Goal: Transaction & Acquisition: Purchase product/service

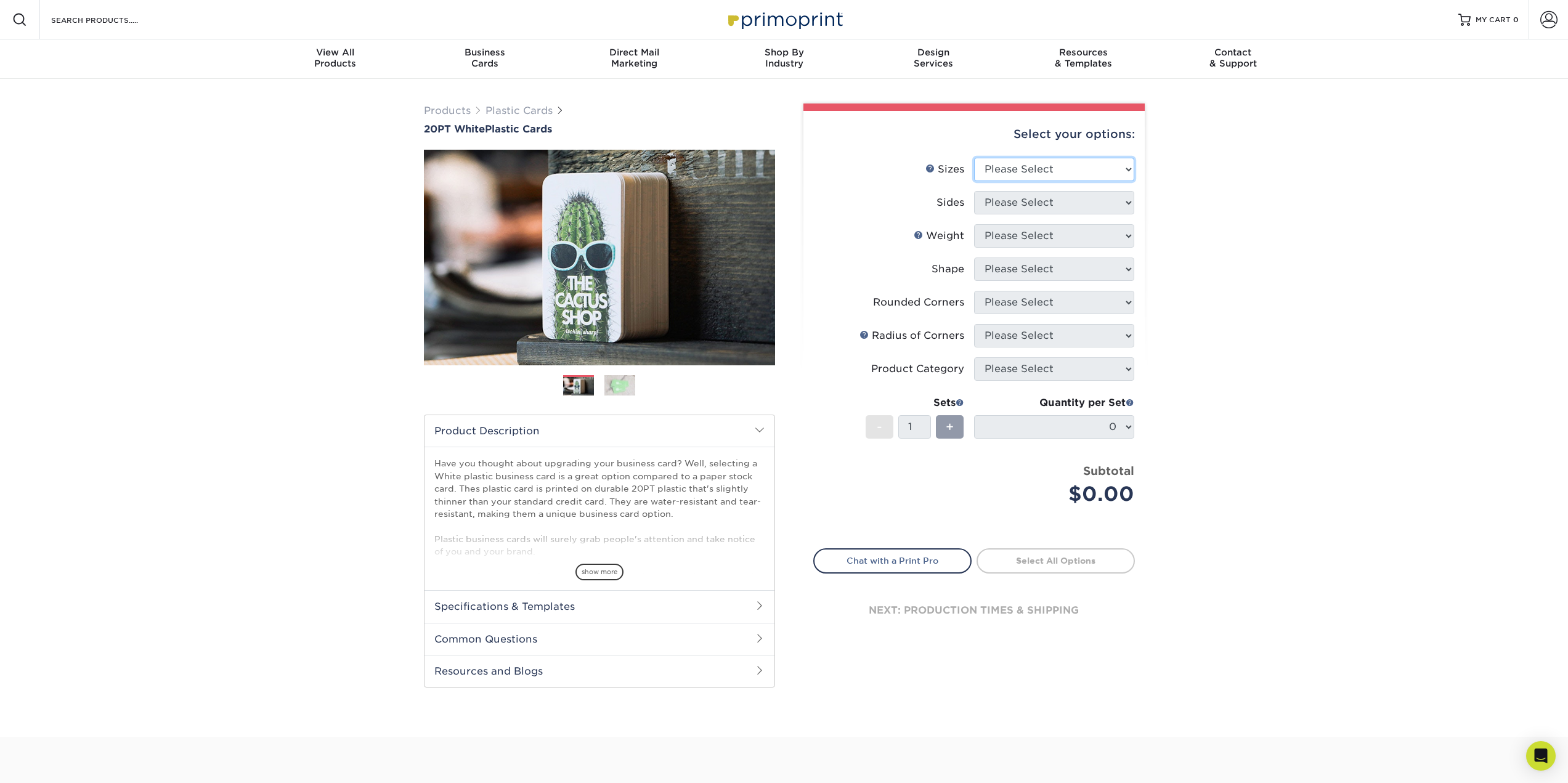
click at [1088, 173] on select "Please Select 2" x 3.5" 2" x 8" 2.12" x 3.375" 2.5" x 2.5" 4.25" x 6"" at bounding box center [1054, 169] width 160 height 23
select select "2.00x3.50"
click at [974, 158] on select "Please Select 2" x 3.5" 2" x 8" 2.12" x 3.375" 2.5" x 2.5" 4.25" x 6"" at bounding box center [1054, 169] width 160 height 23
click at [1046, 201] on select "Please Select Print Both Sides Print Front Only" at bounding box center [1054, 202] width 160 height 23
click at [1042, 172] on select "Please Select 2" x 3.5" 2" x 8" 2.12" x 3.375" 2.5" x 2.5" 4.25" x 6"" at bounding box center [1054, 169] width 160 height 23
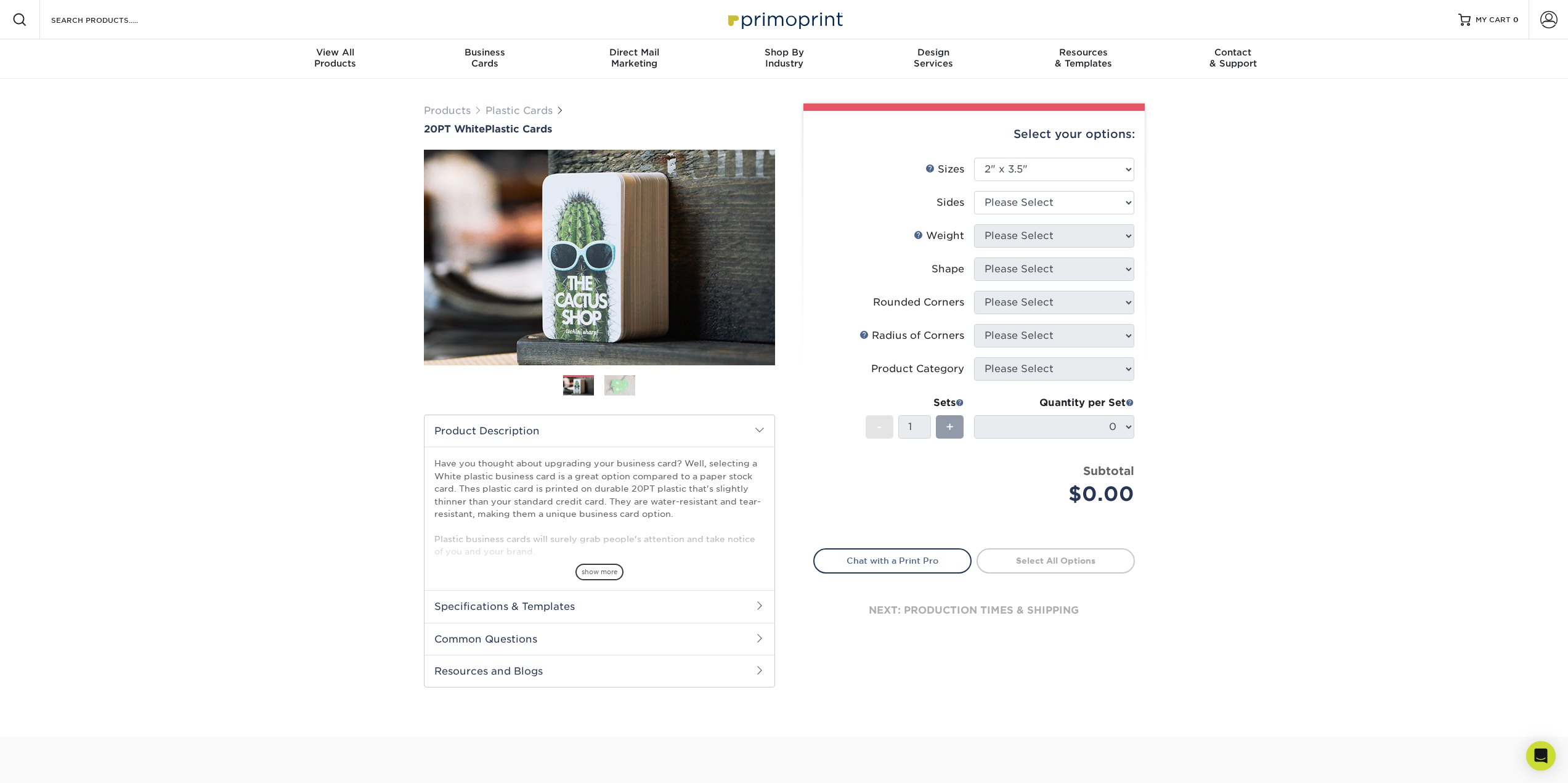
click at [1293, 281] on div "Products Plastic Cards 20PT White Plastic Cards Previous Next and" at bounding box center [784, 407] width 1568 height 658
click at [1031, 206] on select "Please Select Print Both Sides Print Front Only" at bounding box center [1054, 202] width 160 height 23
select select "13abbda7-1d64-4f25-8bb2-c179b224825d"
click at [974, 191] on select "Please Select Print Both Sides Print Front Only" at bounding box center [1054, 202] width 160 height 23
click at [1062, 238] on select "Please Select 20PT White Plastic" at bounding box center [1054, 236] width 160 height 23
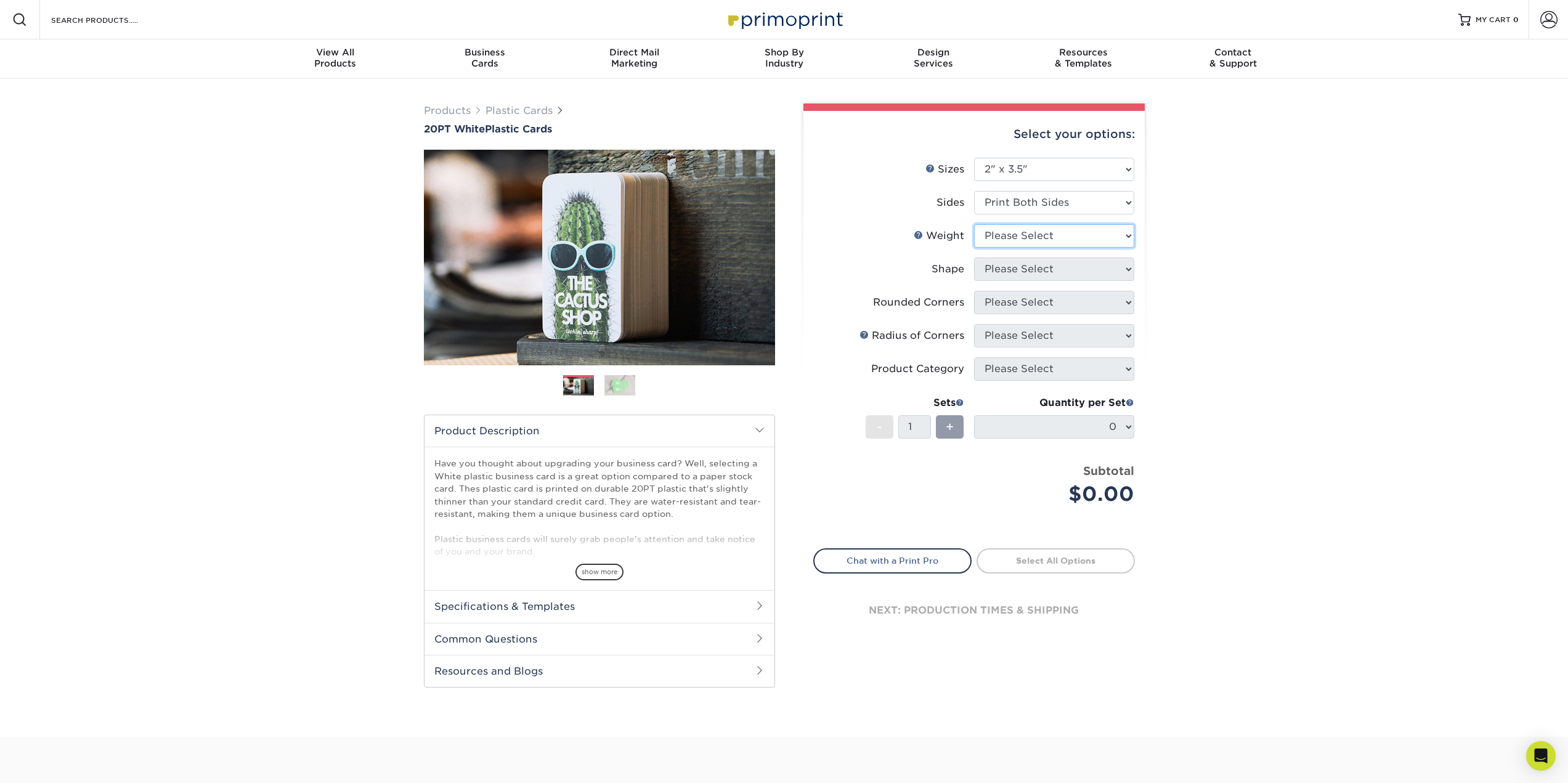
select select "20PT White Plastic"
click at [974, 224] on select "Please Select 20PT White Plastic" at bounding box center [1054, 236] width 160 height 23
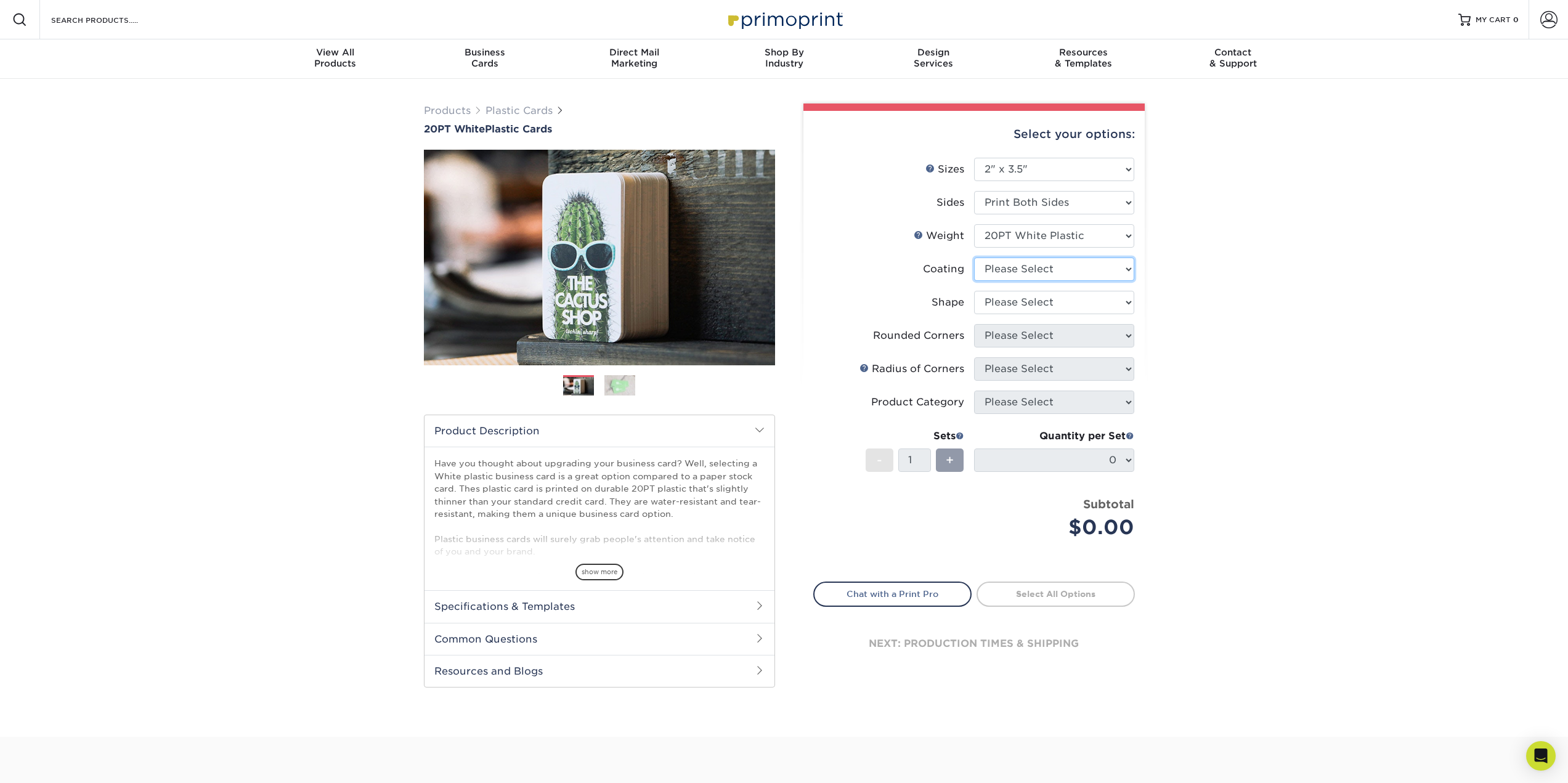
click at [1052, 270] on select at bounding box center [1054, 269] width 160 height 23
select select "3e7618de-abca-4bda-9f97-8b9129e913d8"
click at [974, 257] on select at bounding box center [1054, 269] width 160 height 23
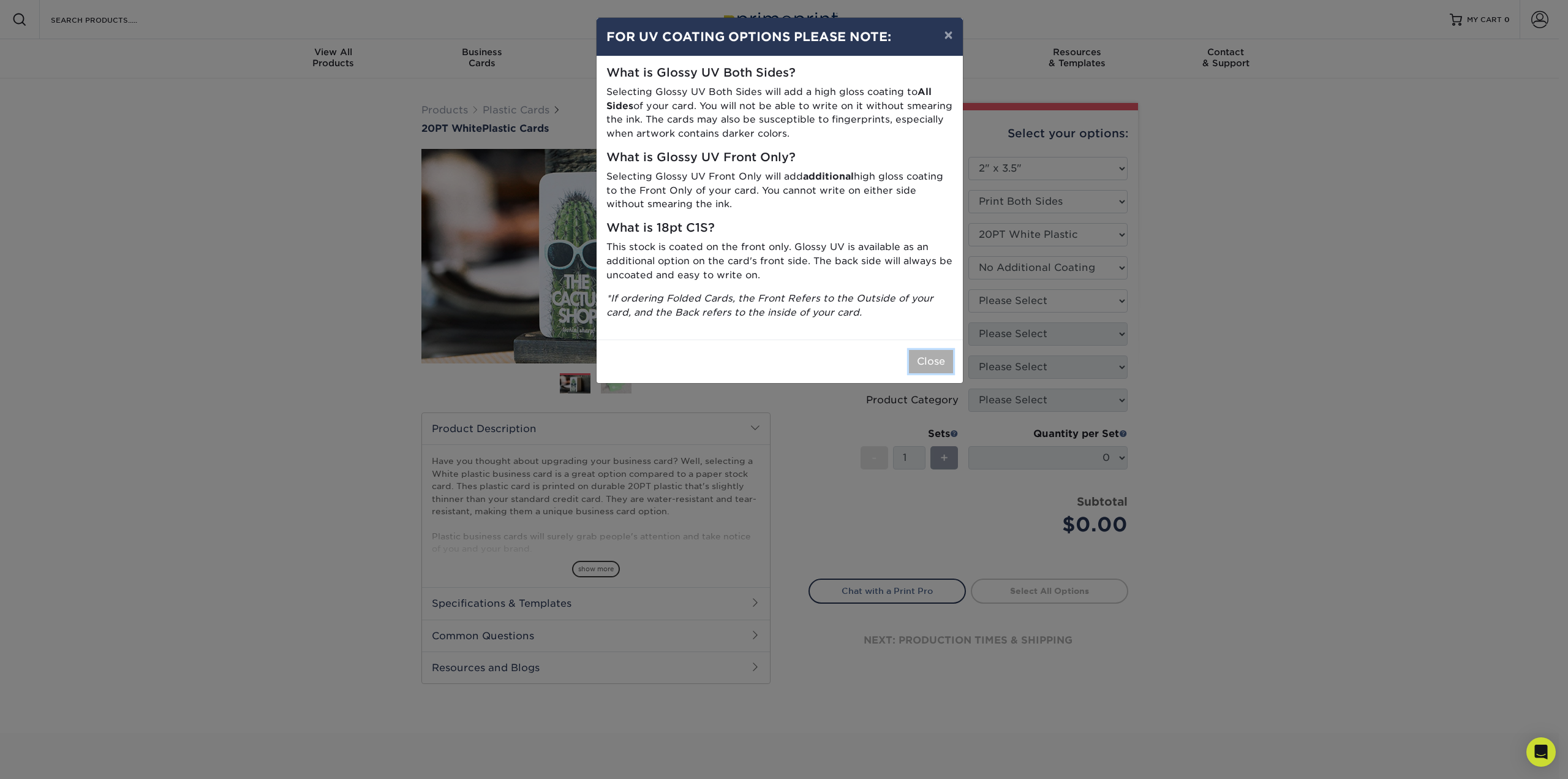
click at [930, 362] on button "Close" at bounding box center [931, 361] width 44 height 23
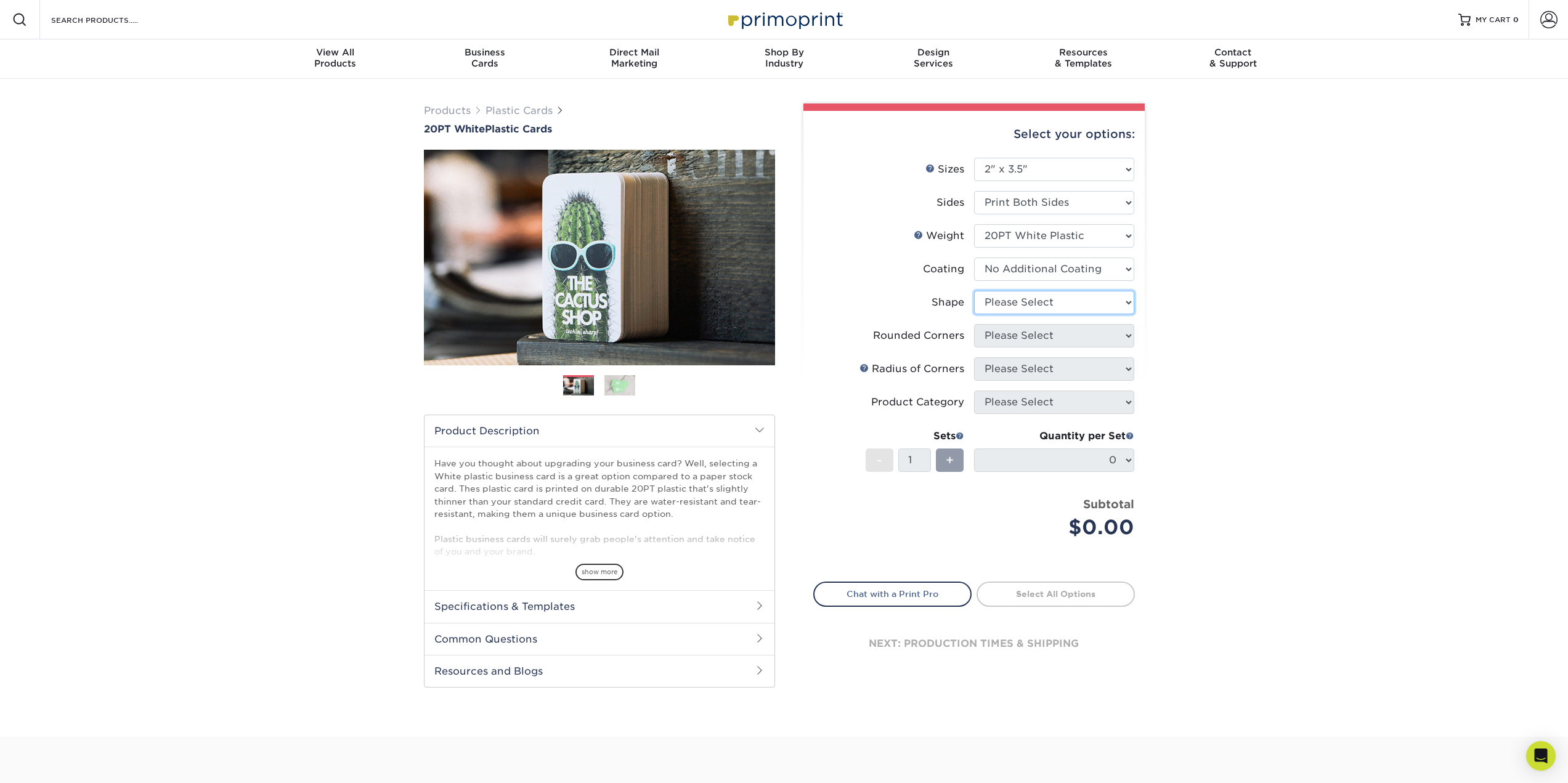
click at [1028, 305] on select "Please Select Oval Standard" at bounding box center [1054, 302] width 160 height 23
select select "standard"
click at [974, 291] on select "Please Select Oval Standard" at bounding box center [1054, 302] width 160 height 23
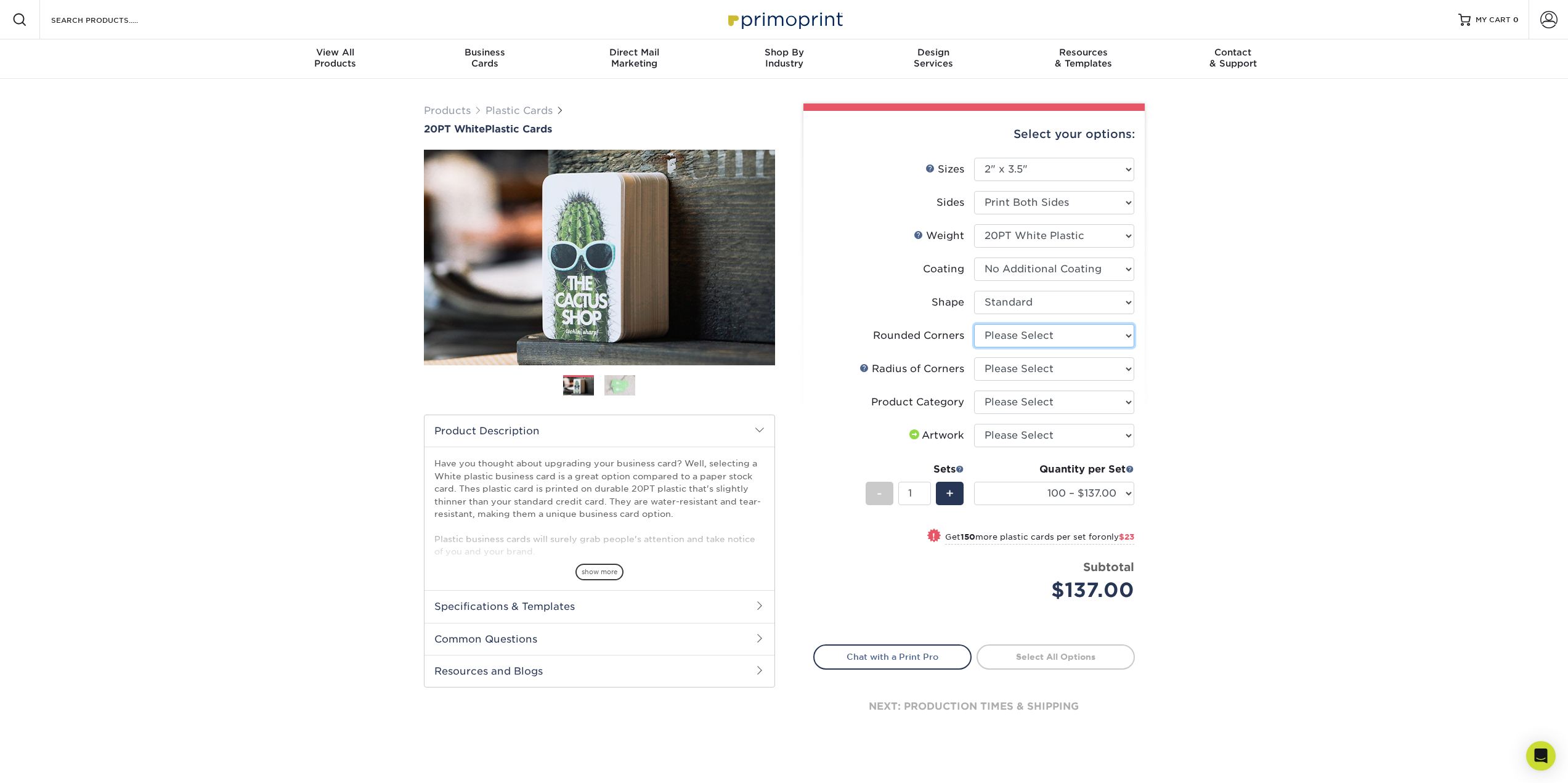
click at [1044, 335] on select "Please Select Yes - Round 4 Corners" at bounding box center [1054, 335] width 160 height 23
select select "7672df9e-0e0a-464d-8e1f-920c575e4da3"
click at [974, 324] on select "Please Select Yes - Round 4 Corners" at bounding box center [1054, 335] width 160 height 23
click at [1025, 367] on select "Please Select Rounded 1/8" Rounded 1/4"" at bounding box center [1054, 369] width 160 height 23
select select "589680c7-ee9a-431b-9d12-d7aeb1386a97"
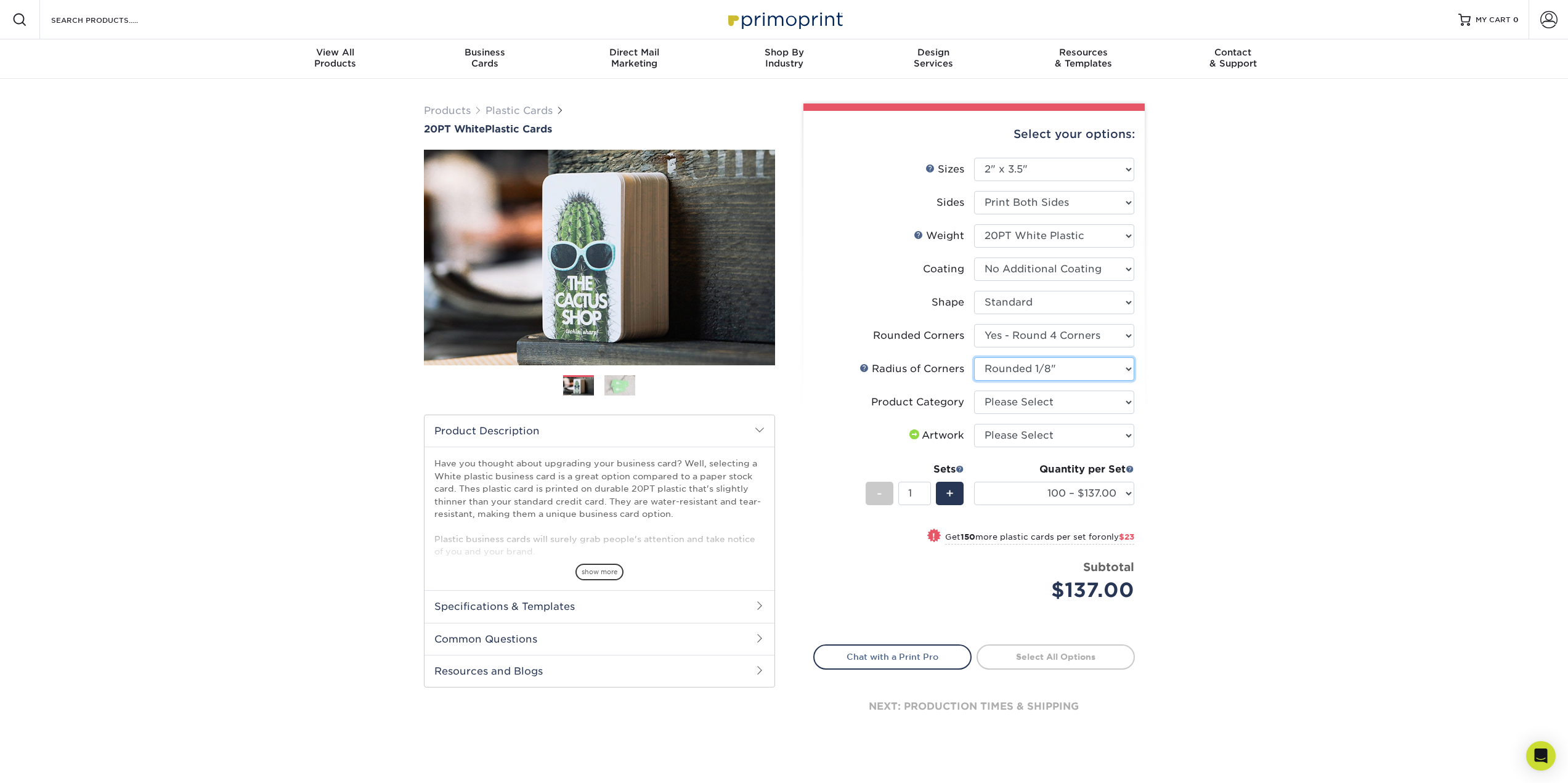
click at [974, 357] on select "Please Select Rounded 1/8" Rounded 1/4"" at bounding box center [1054, 369] width 160 height 23
click at [1077, 400] on select "Please Select Business Cards" at bounding box center [1054, 402] width 160 height 23
select select "3b5148f1-0588-4f88-a218-97bcfdce65c1"
click at [974, 390] on select "Please Select Business Cards" at bounding box center [1054, 402] width 160 height 23
click at [1054, 434] on select "Please Select I will upload files I need a design - $100" at bounding box center [1054, 435] width 160 height 23
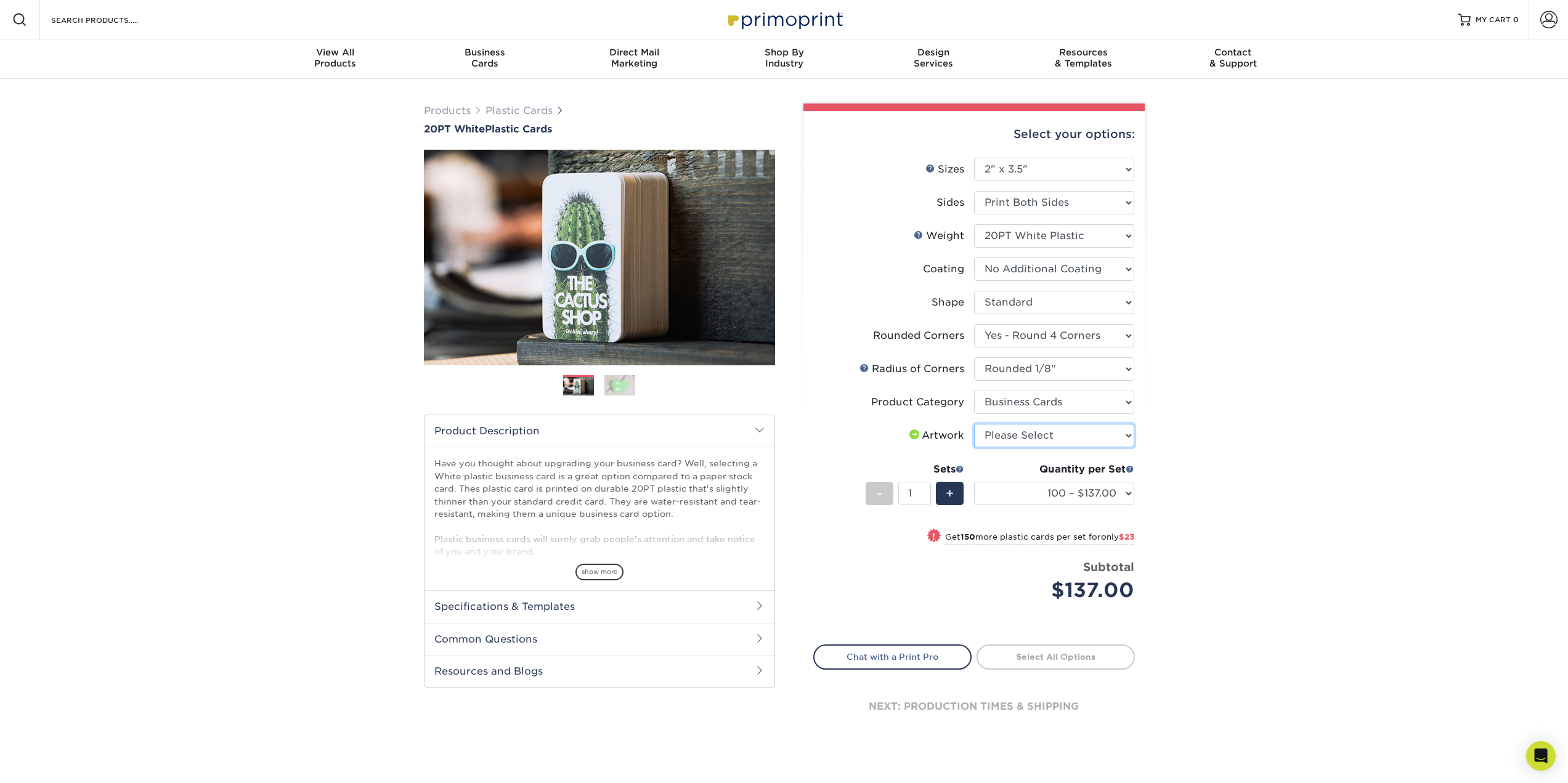
select select "upload"
click at [974, 424] on select "Please Select I will upload files I need a design - $100" at bounding box center [1054, 435] width 160 height 23
click at [1236, 444] on div "Products Plastic Cards 20PT White Plastic Cards Previous Next and" at bounding box center [784, 433] width 1568 height 709
click at [1113, 494] on select "100 – $137.00 250 – $160.00 500 – $195.00 1000 – $226.00 2500 – $540.00 5000 – …" at bounding box center [1054, 493] width 160 height 23
click at [1181, 487] on div "Products Plastic Cards 20PT White Plastic Cards Previous Next and" at bounding box center [784, 433] width 1568 height 709
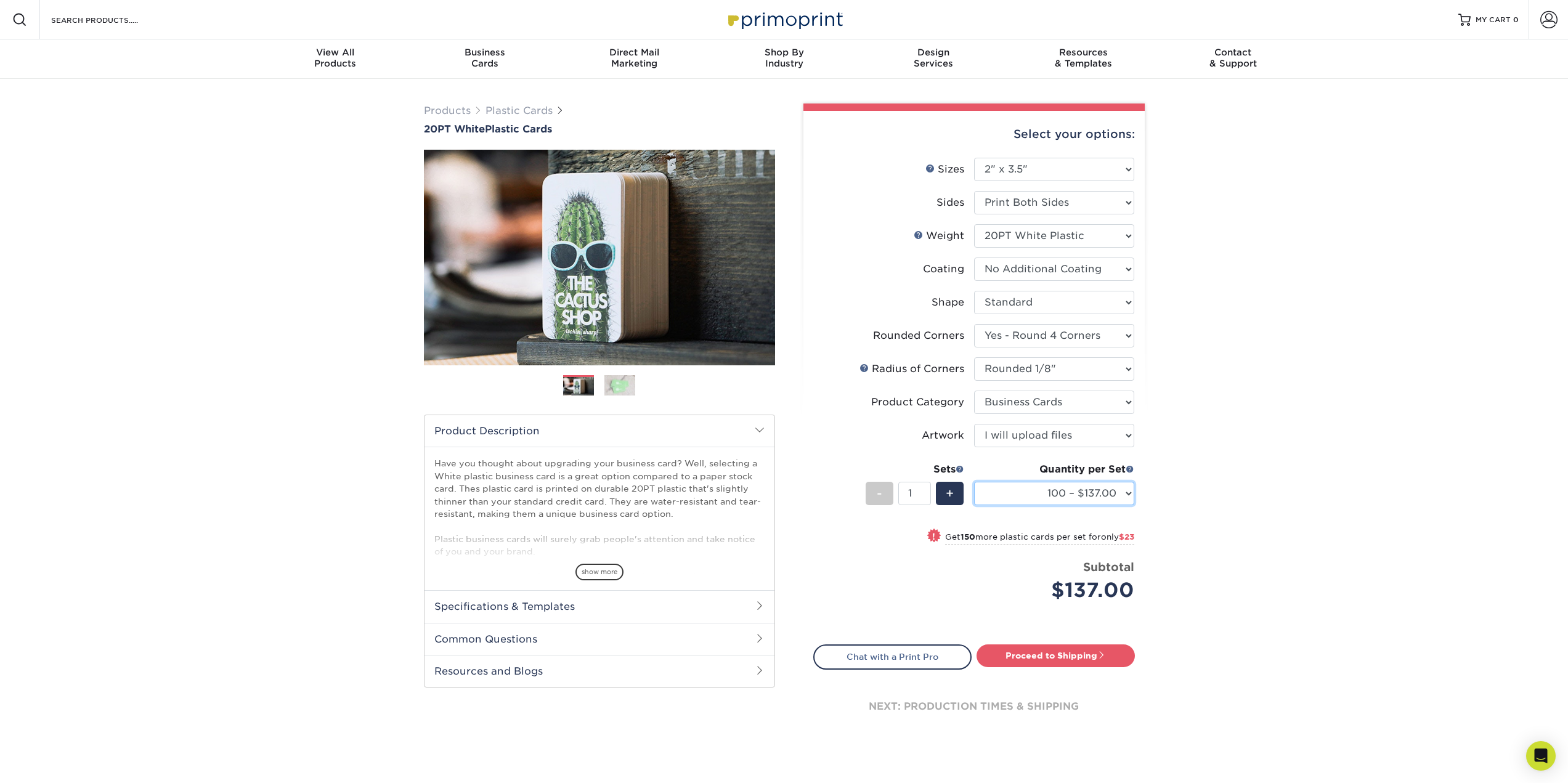
click at [1115, 490] on select "100 – $137.00 250 – $160.00 500 – $195.00 1000 – $226.00 2500 – $540.00 5000 – …" at bounding box center [1054, 493] width 160 height 23
click at [1191, 487] on div "Products Plastic Cards 20PT White Plastic Cards Previous Next and" at bounding box center [784, 433] width 1568 height 709
drag, startPoint x: 1203, startPoint y: 162, endPoint x: 1209, endPoint y: 167, distance: 7.8
click at [1204, 162] on div "Products Plastic Cards 20PT White Plastic Cards Previous Next and" at bounding box center [784, 433] width 1568 height 709
click at [257, 524] on div "Products Plastic Cards 20PT White Plastic Cards Previous Next and" at bounding box center [784, 433] width 1568 height 709
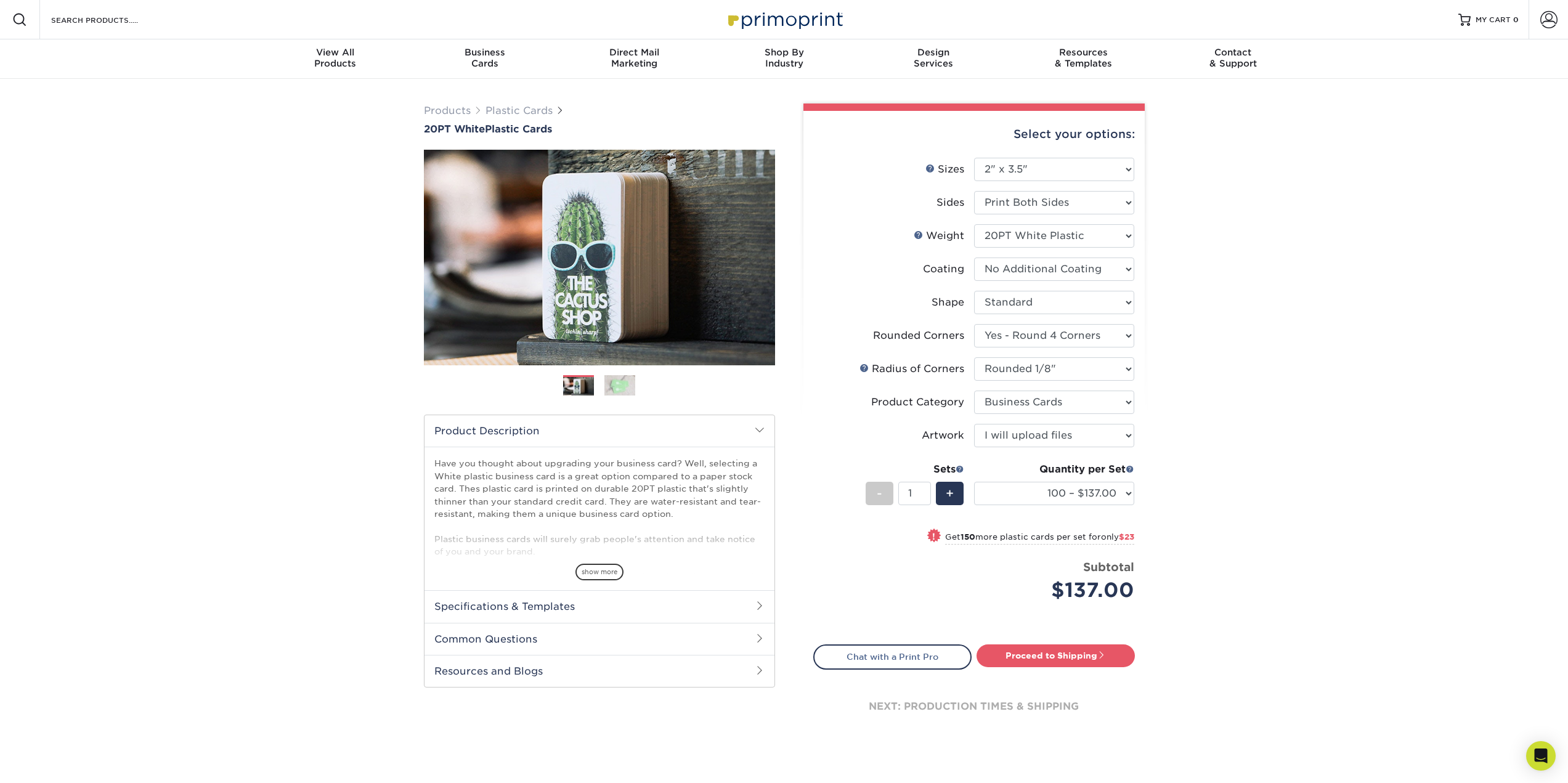
drag, startPoint x: 228, startPoint y: 483, endPoint x: 235, endPoint y: 485, distance: 7.3
click at [228, 483] on div "Products Plastic Cards 20PT White Plastic Cards Previous Next and" at bounding box center [784, 433] width 1568 height 709
click at [1313, 289] on div "Products Plastic Cards 20PT White Plastic Cards Previous Next and" at bounding box center [784, 433] width 1568 height 709
